Goal: Information Seeking & Learning: Check status

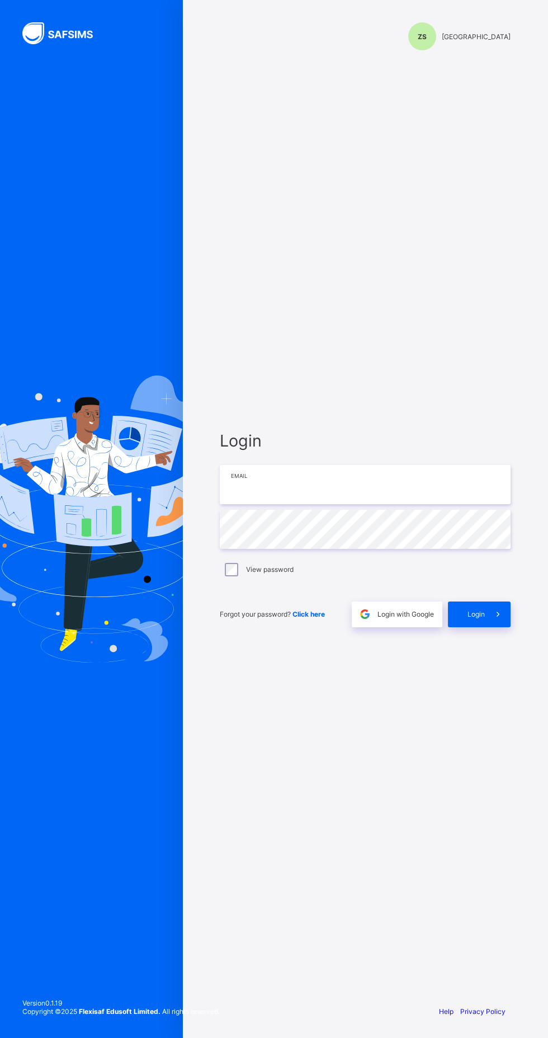
paste input "**********"
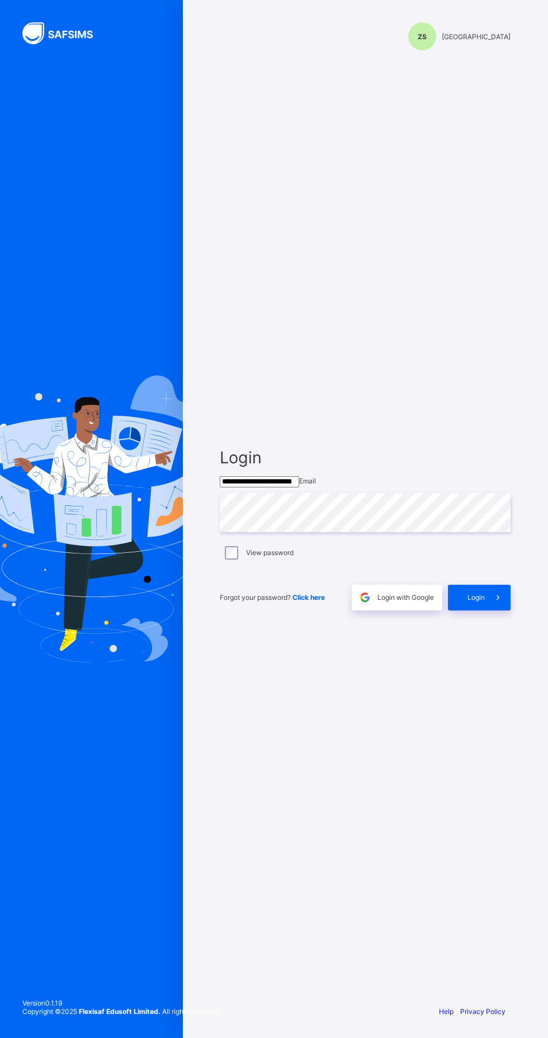
type input "**********"
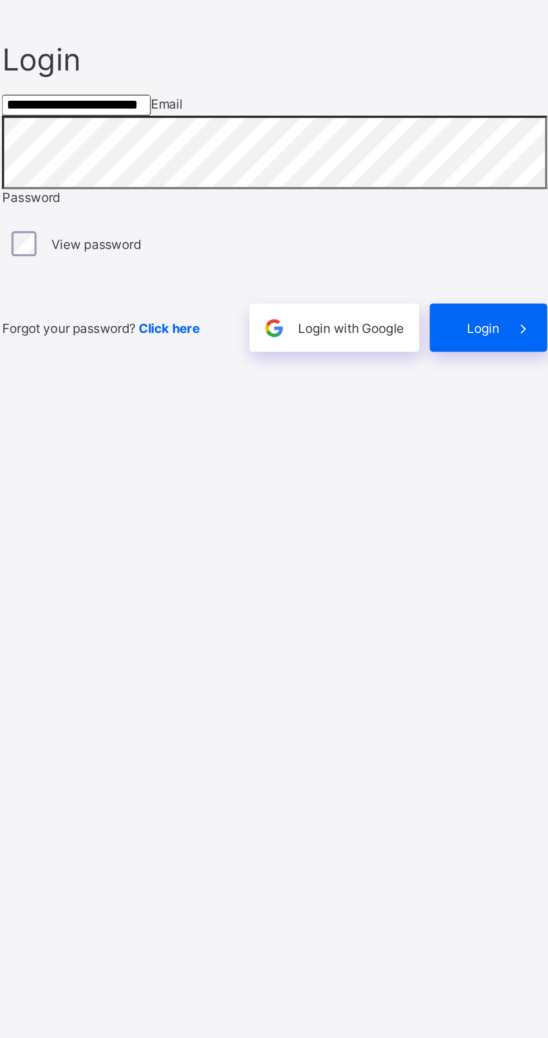
click at [479, 612] on div "Login" at bounding box center [479, 599] width 63 height 26
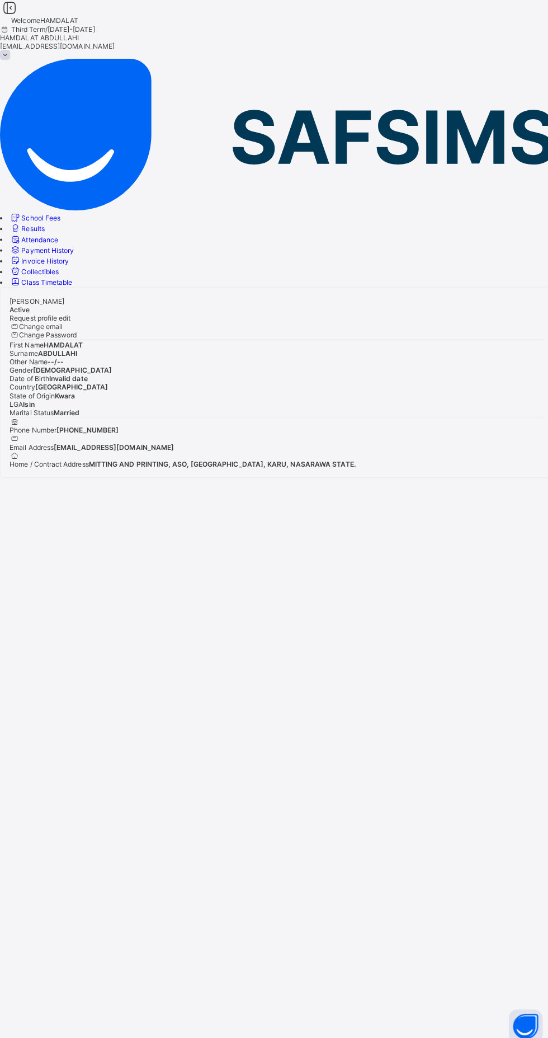
click at [44, 222] on span "Results" at bounding box center [32, 226] width 23 height 8
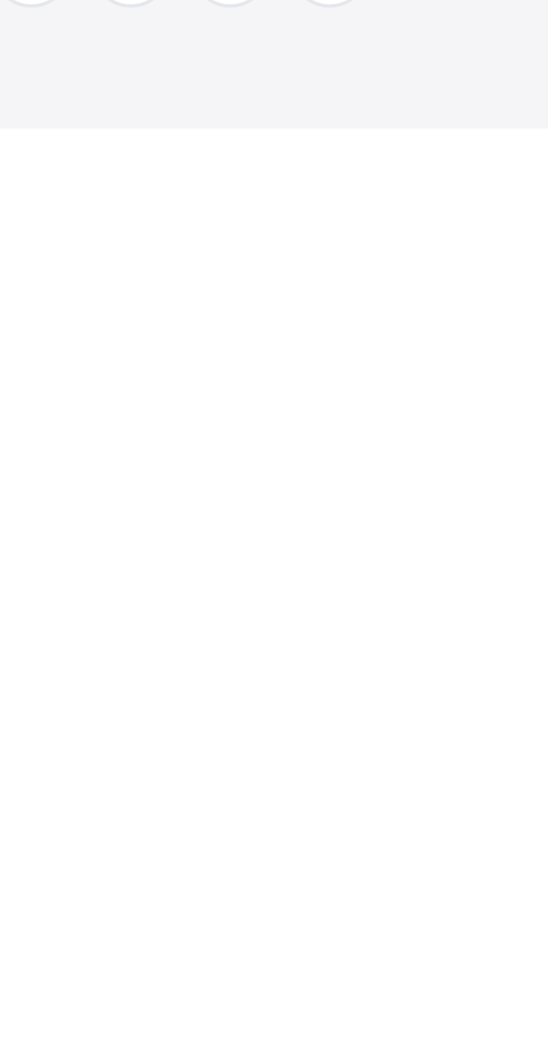
scroll to position [801, 0]
click at [361, 1037] on div "× How satisfied are you with using SAFSIMS? 😞 🙁 😐 🙂 😄 Very Dissatisfied Very Sa…" at bounding box center [274, 990] width 548 height 96
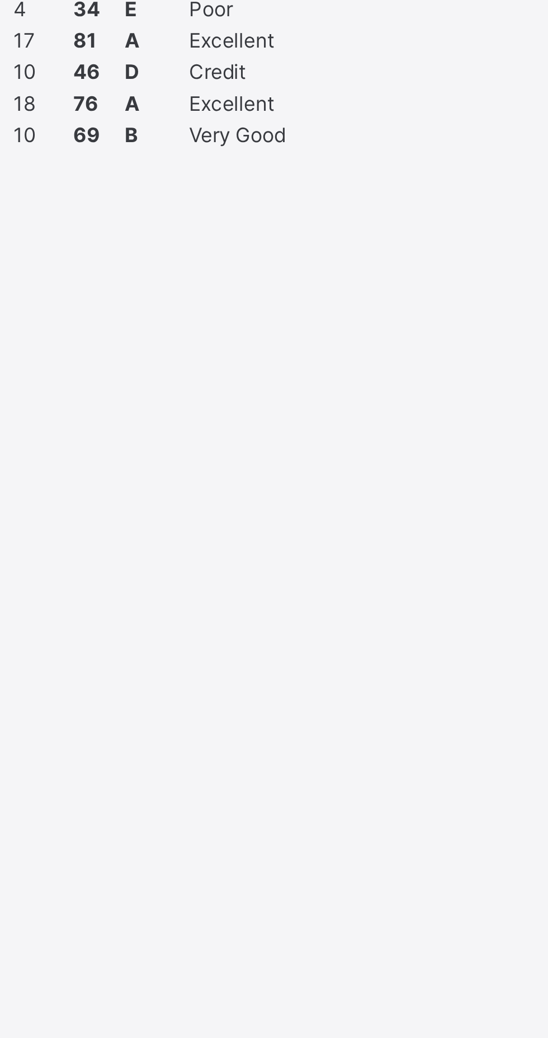
scroll to position [873, 0]
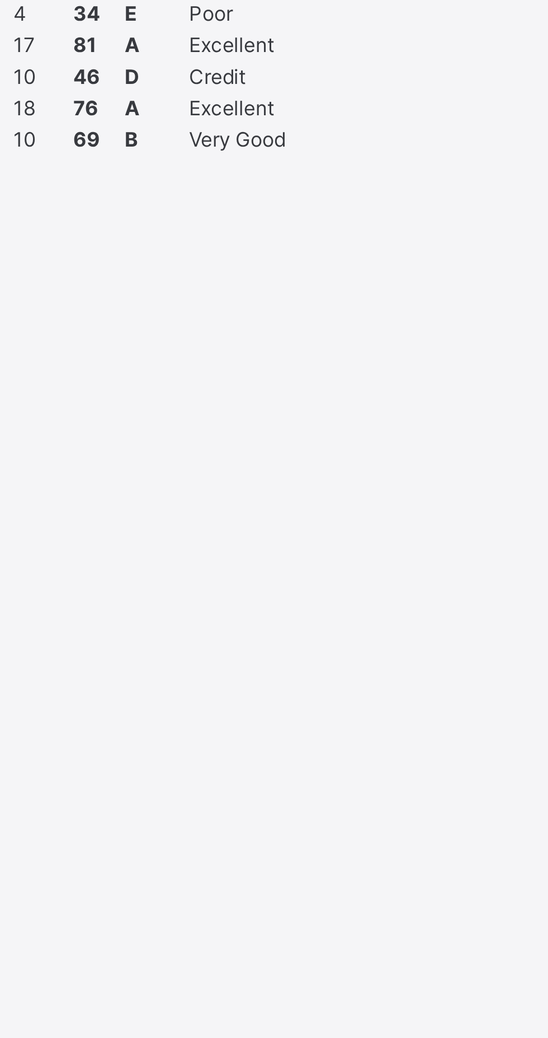
click at [420, 942] on div "× How satisfied are you with using SAFSIMS? 😞 🙁 😐 🙂 😄 Very Dissatisfied Very Sa…" at bounding box center [274, 990] width 548 height 96
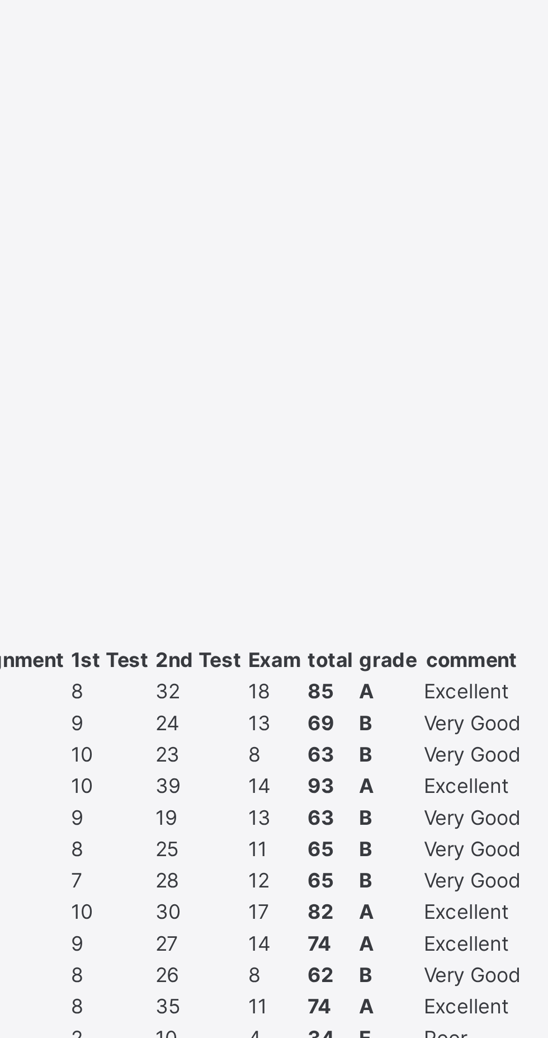
scroll to position [67, 0]
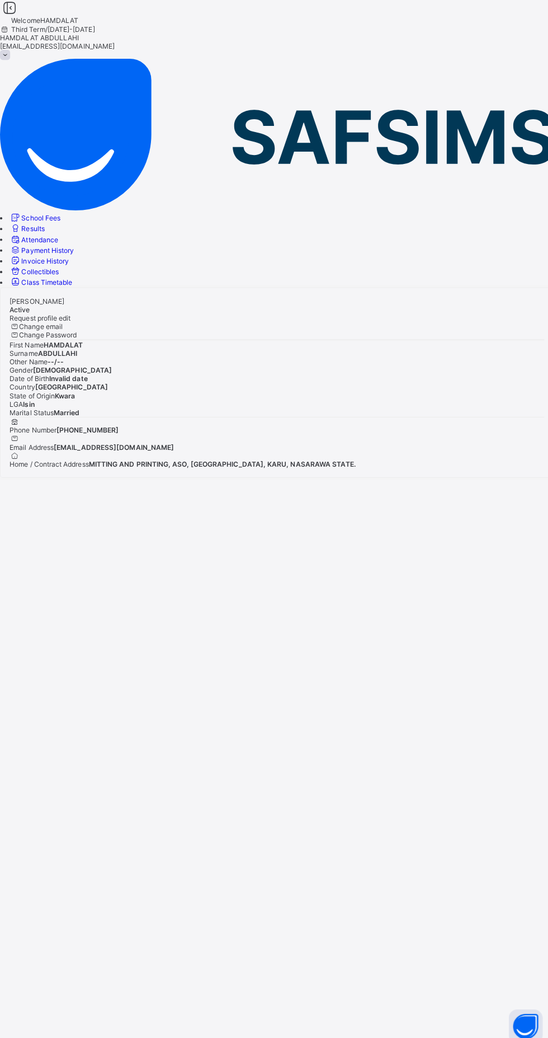
click at [44, 222] on span "Results" at bounding box center [32, 226] width 23 height 8
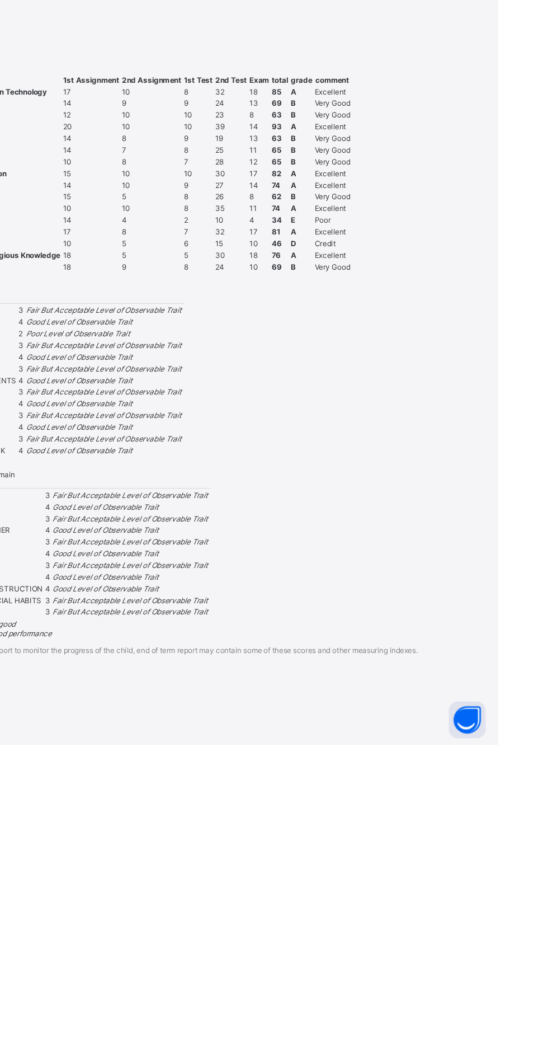
scroll to position [24, 0]
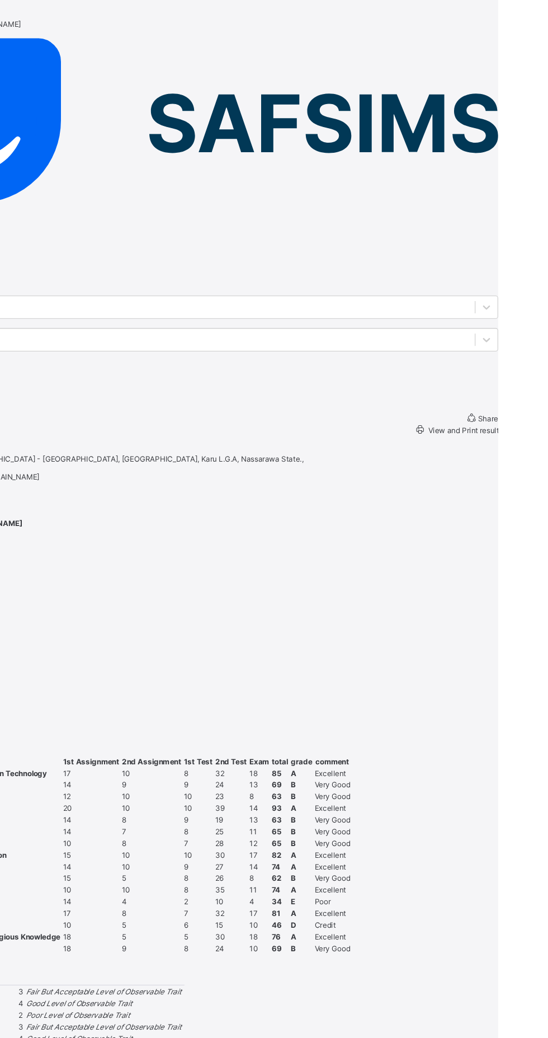
click at [471, 386] on icon at bounding box center [477, 391] width 12 height 11
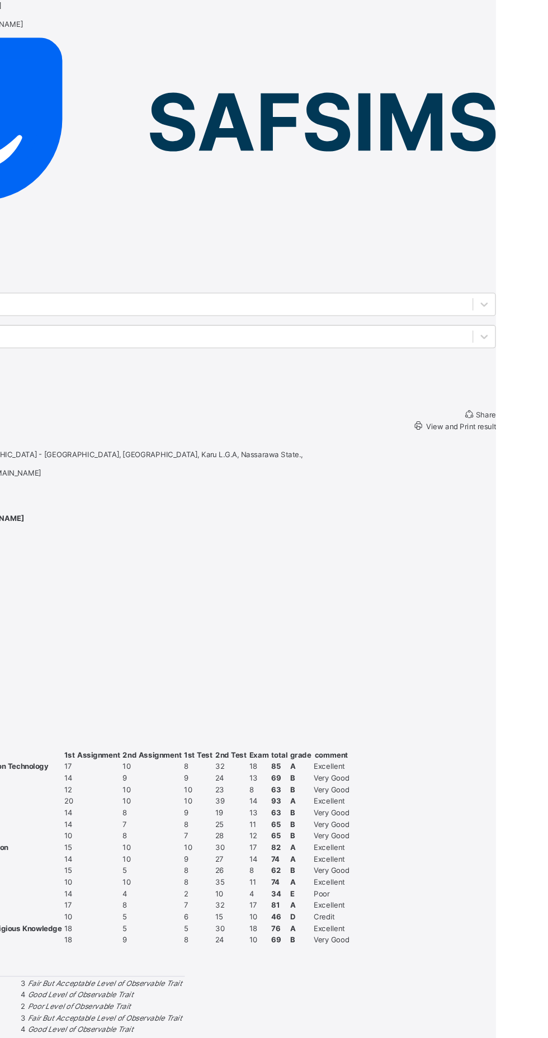
scroll to position [0, 0]
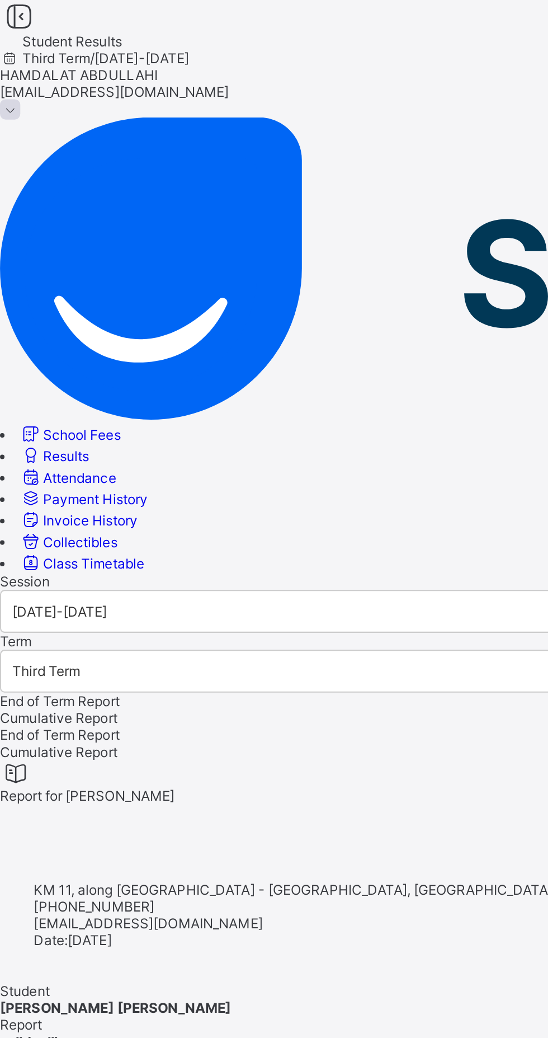
click at [60, 58] on img at bounding box center [274, 133] width 548 height 150
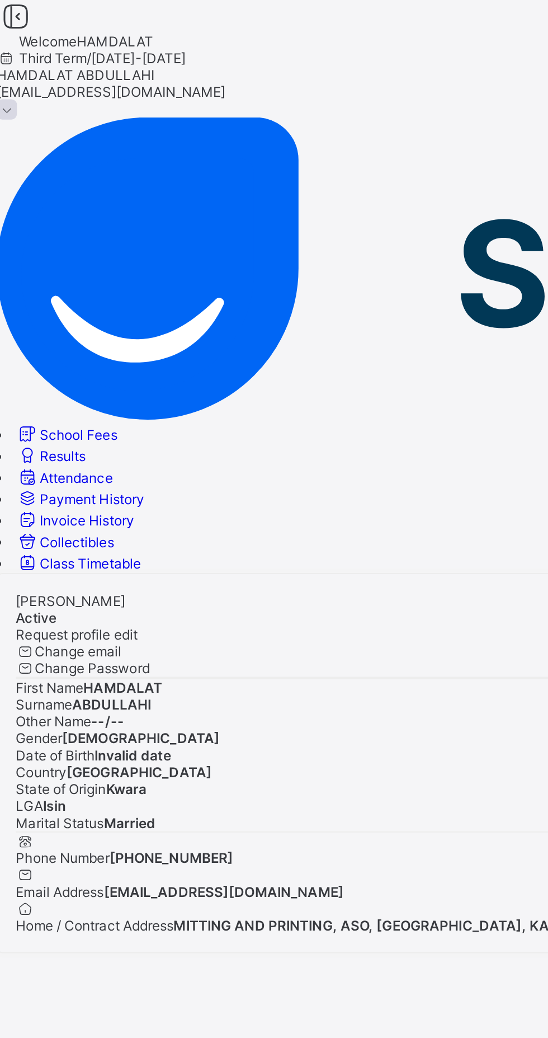
click at [73, 243] on link "Payment History" at bounding box center [42, 247] width 64 height 8
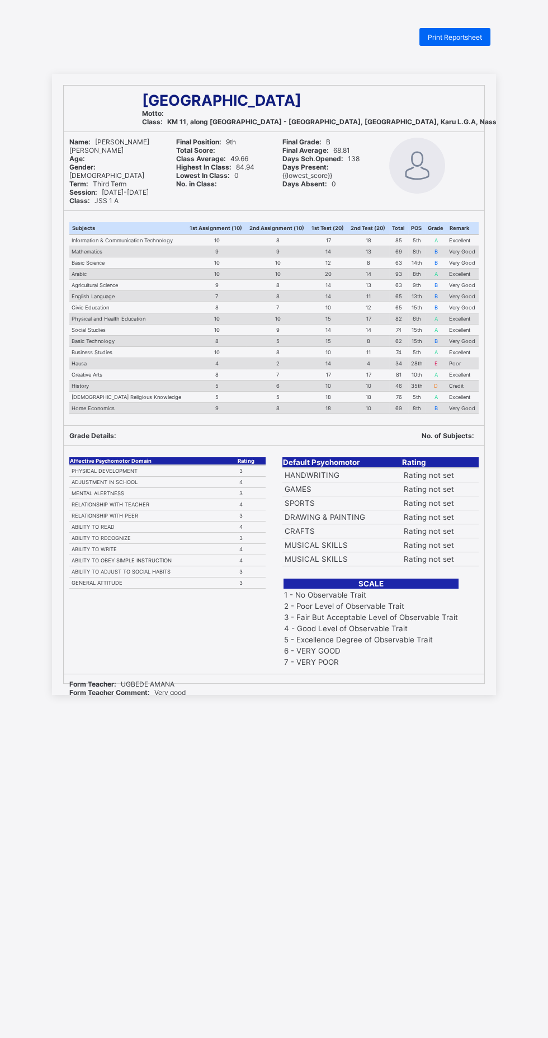
click at [472, 41] on div "Print Reportsheet" at bounding box center [455, 37] width 71 height 18
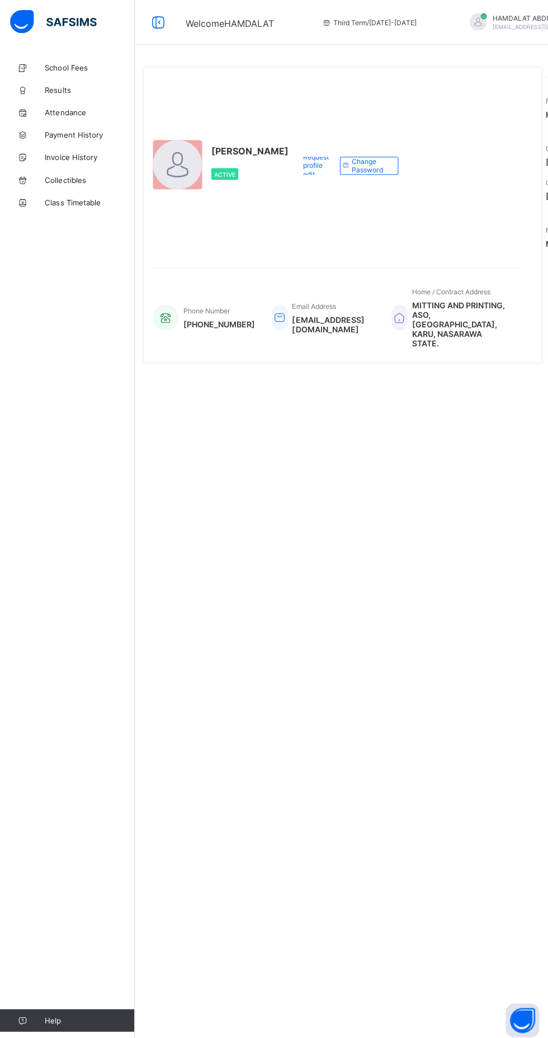
click at [99, 111] on span "Attendance" at bounding box center [90, 111] width 90 height 9
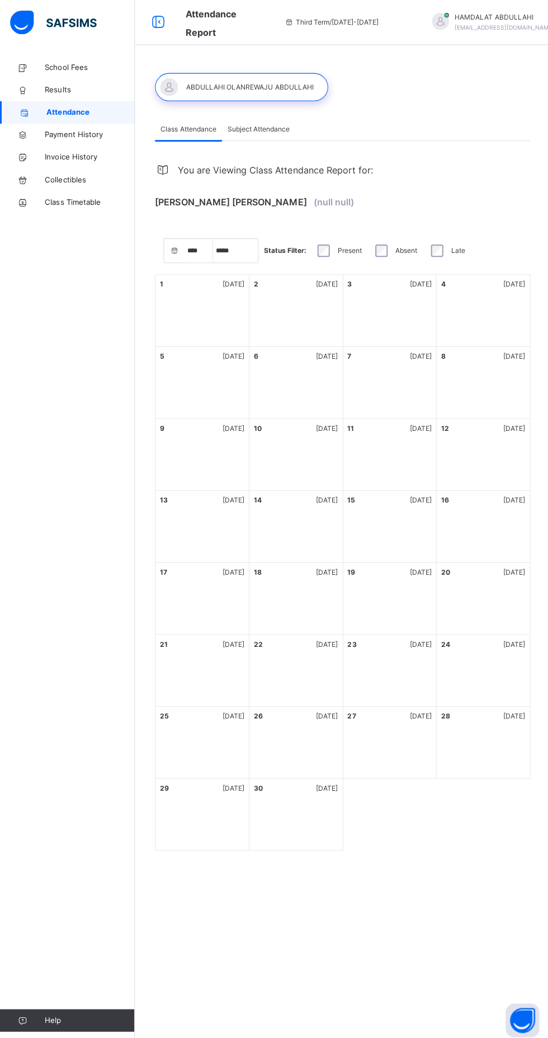
select select "****"
select select "*"
click at [109, 111] on span "Attendance" at bounding box center [90, 111] width 88 height 11
click at [102, 90] on span "Results" at bounding box center [90, 89] width 90 height 11
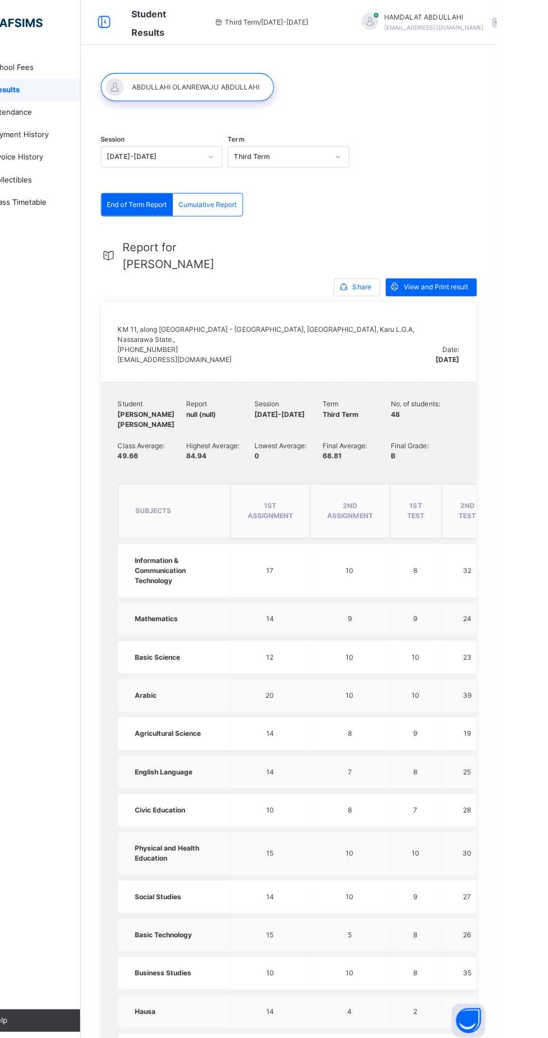
click at [463, 354] on div "KM 11, along Abuja - Keffi Expressway, Mararaba, Karu L.G.A, Nassarawa State., …" at bounding box center [341, 339] width 374 height 79
